Goal: Transaction & Acquisition: Obtain resource

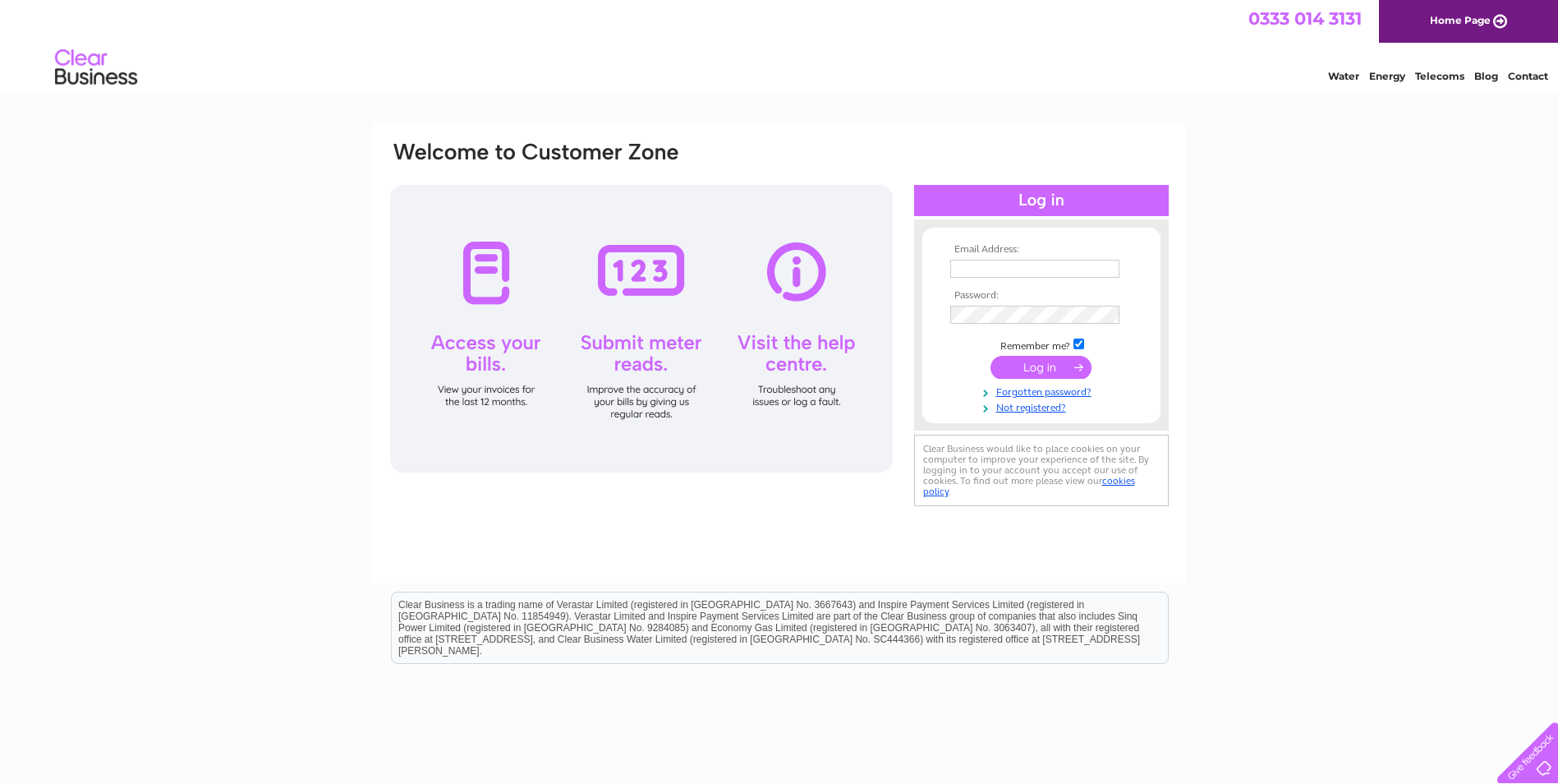
type input "[EMAIL_ADDRESS][DOMAIN_NAME]"
click at [1038, 365] on input "submit" at bounding box center [1041, 367] width 101 height 23
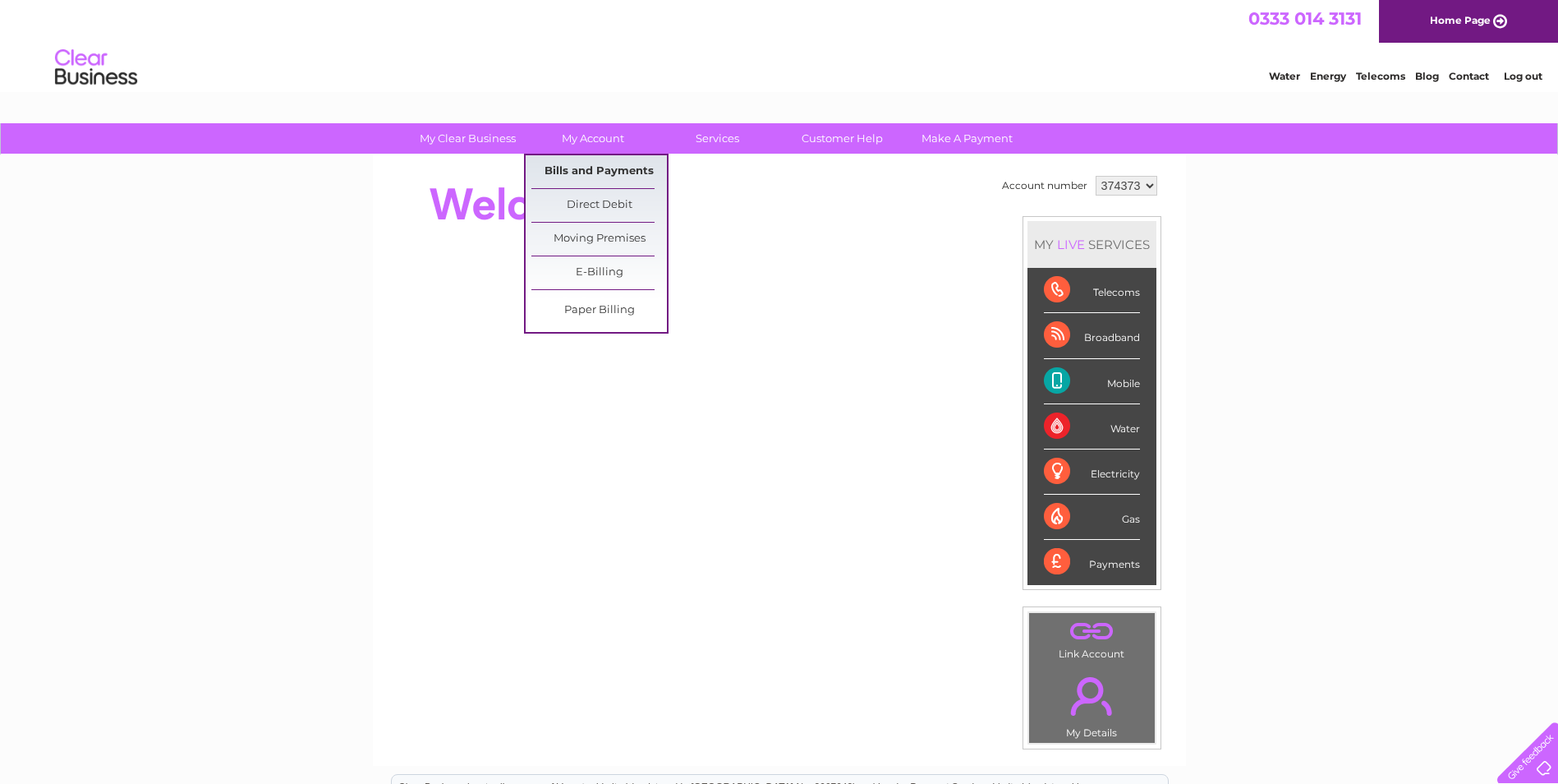
click at [609, 173] on link "Bills and Payments" at bounding box center [598, 172] width 135 height 33
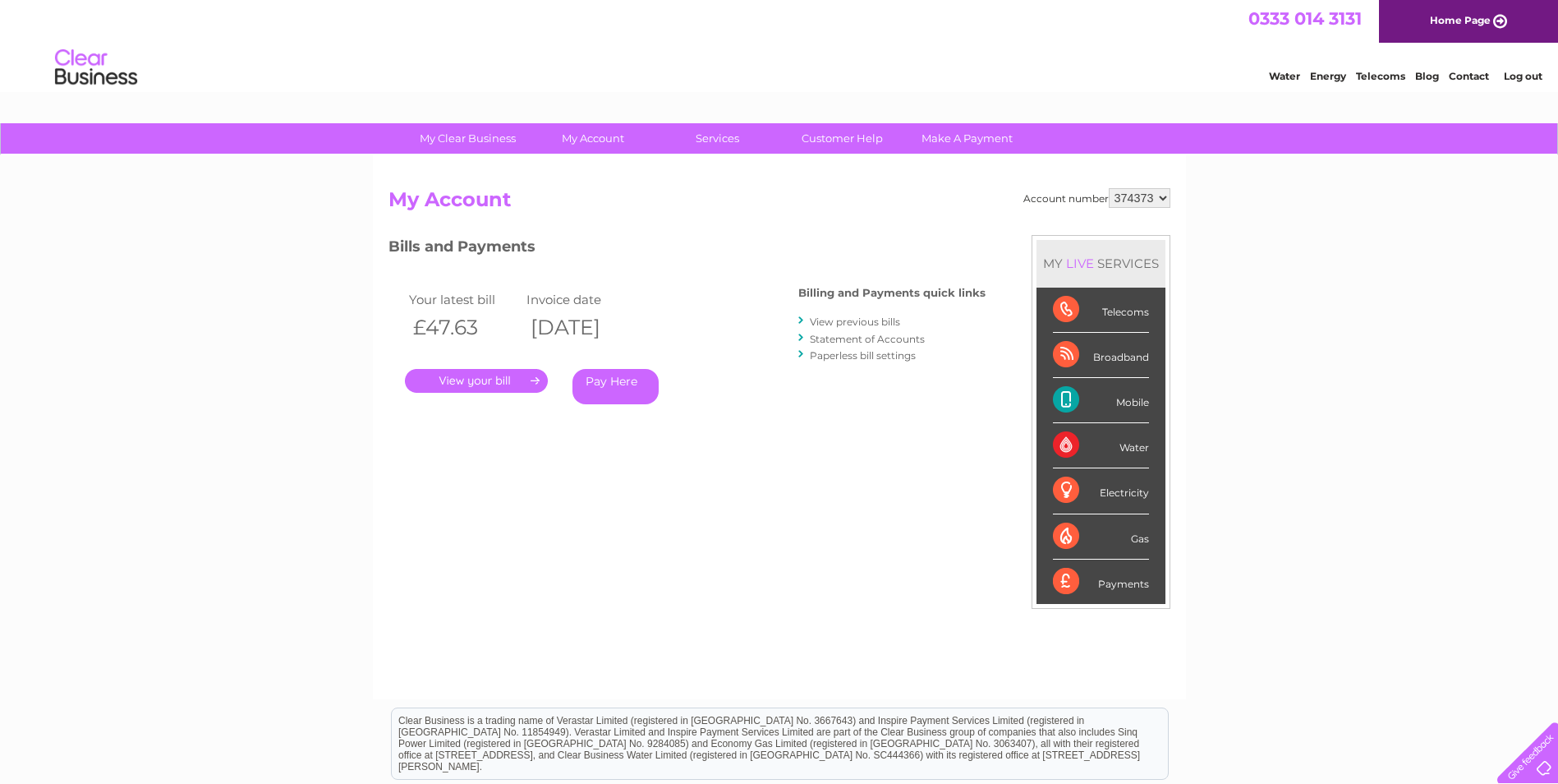
click at [856, 317] on link "View previous bills" at bounding box center [855, 321] width 90 height 12
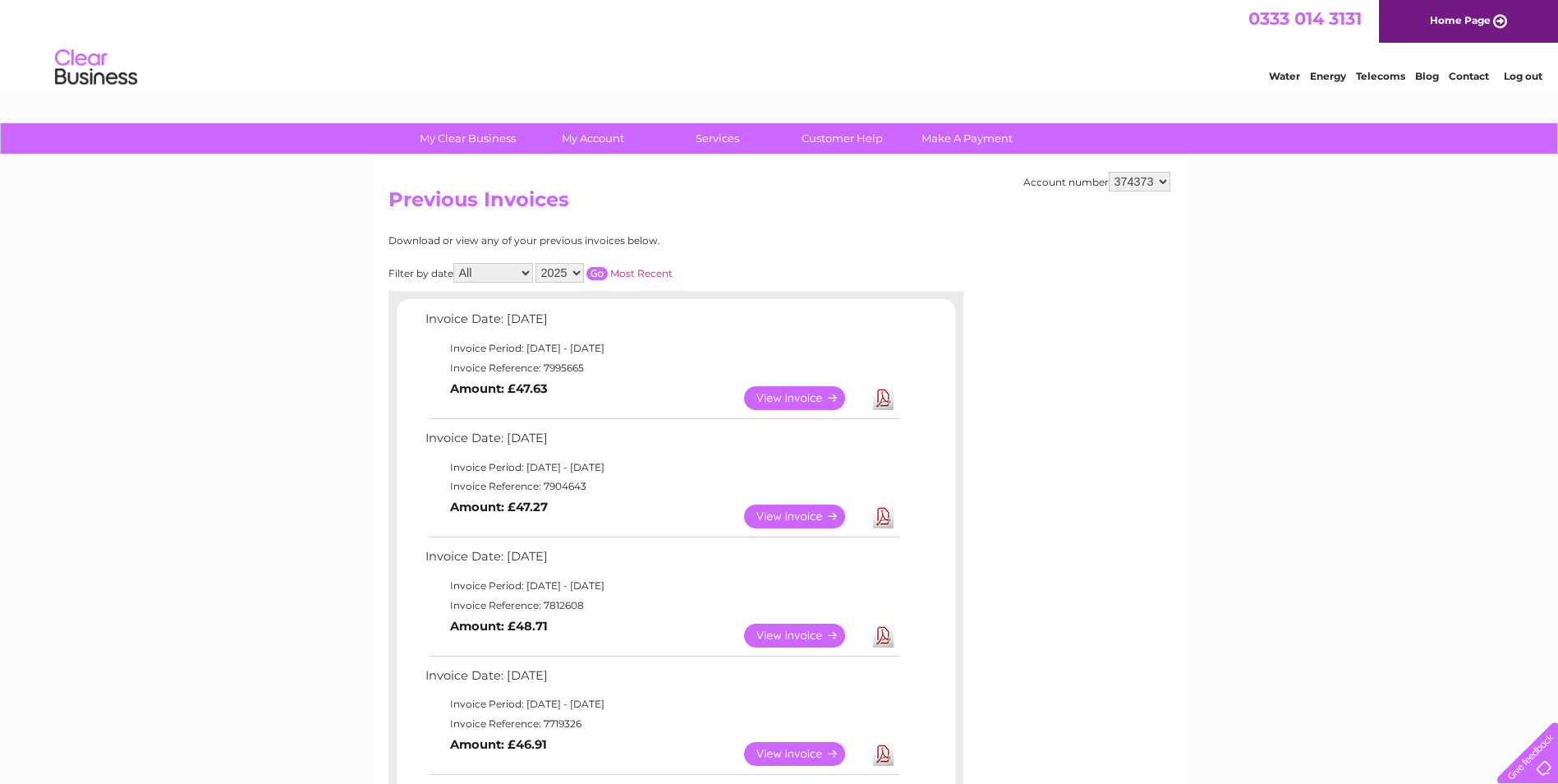
click at [881, 513] on link "Download" at bounding box center [883, 517] width 20 height 24
click at [881, 394] on link "Download" at bounding box center [883, 398] width 20 height 24
click at [1462, 28] on link "Home Page" at bounding box center [1469, 21] width 179 height 42
